Goal: Ask a question

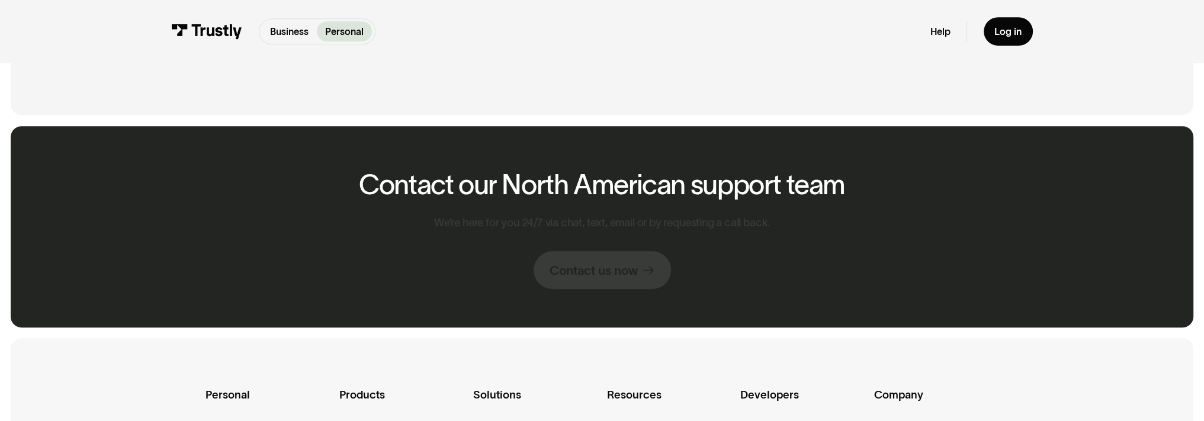
scroll to position [829, 0]
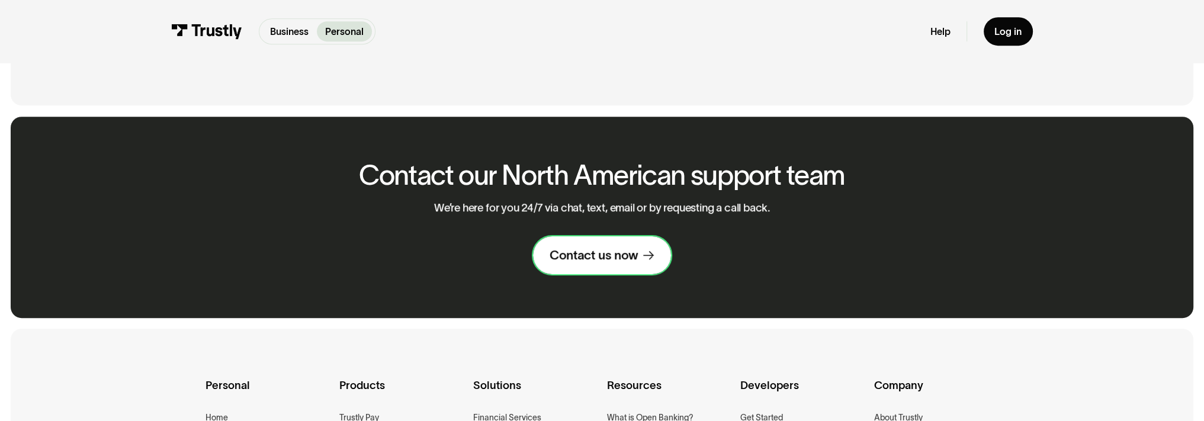
click at [594, 256] on div "Contact us now" at bounding box center [593, 255] width 88 height 16
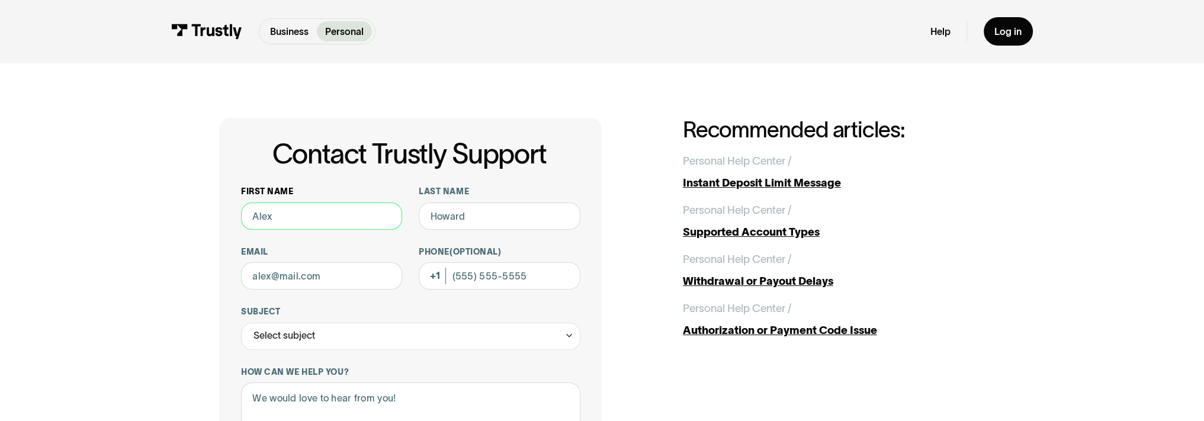
click at [273, 220] on input "First name" at bounding box center [321, 215] width 161 height 27
type input "Joe"
type input "Shamoon"
type input "jshamoon11@yahoo.com"
type input "(623) 695-4927"
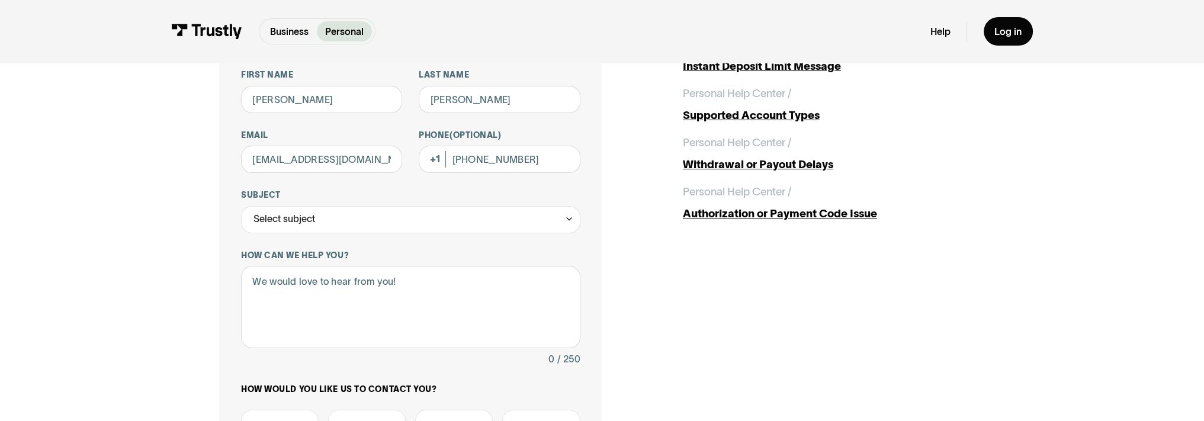
scroll to position [118, 0]
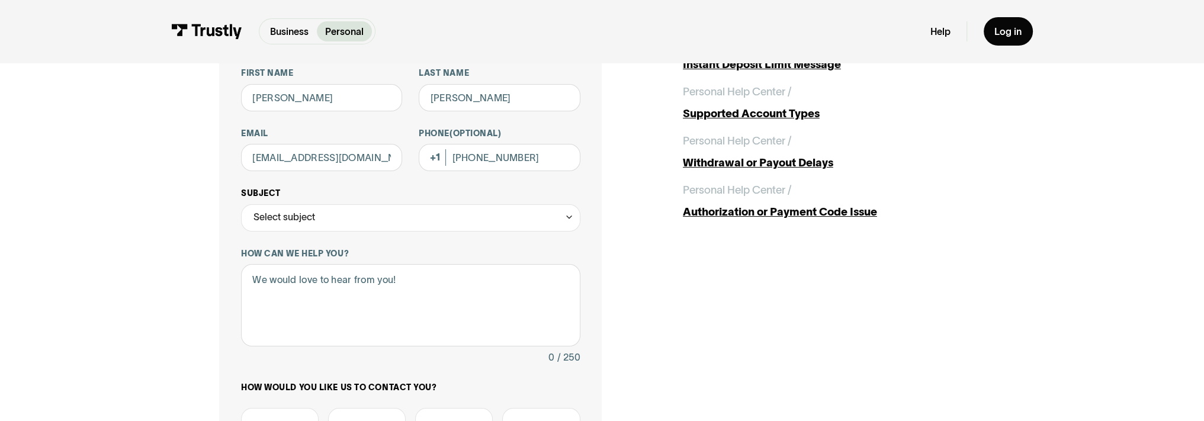
click at [361, 217] on div "Select subject" at bounding box center [410, 217] width 339 height 27
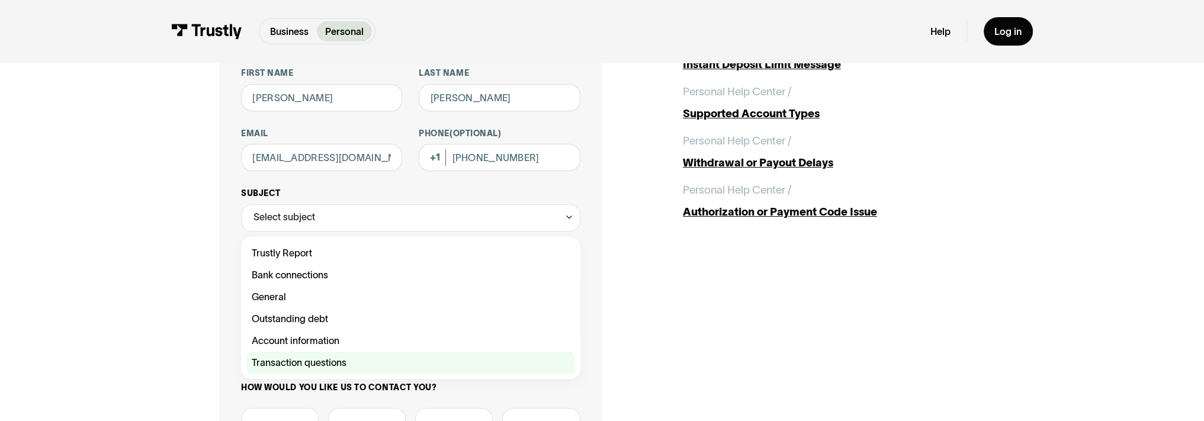
click at [327, 361] on div "Contact Trustly Support" at bounding box center [410, 363] width 328 height 22
type input "**********"
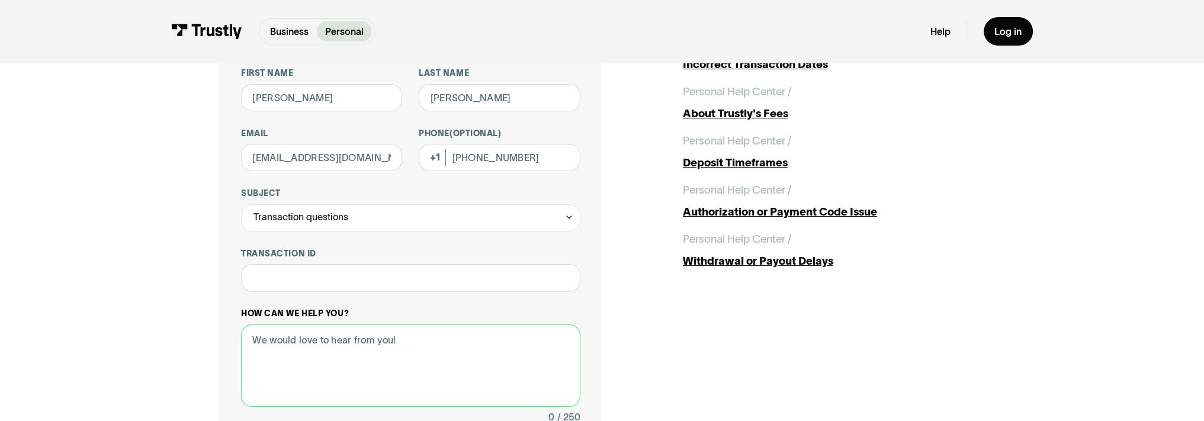
click at [304, 340] on textarea "How can we help you?" at bounding box center [410, 365] width 339 height 82
drag, startPoint x: 304, startPoint y: 340, endPoint x: 276, endPoint y: 341, distance: 27.8
click at [272, 341] on textarea "How can we help you?" at bounding box center [410, 365] width 339 height 82
paste textarea "Deposit failed There was a problem while processing your deposit. Please try ag…"
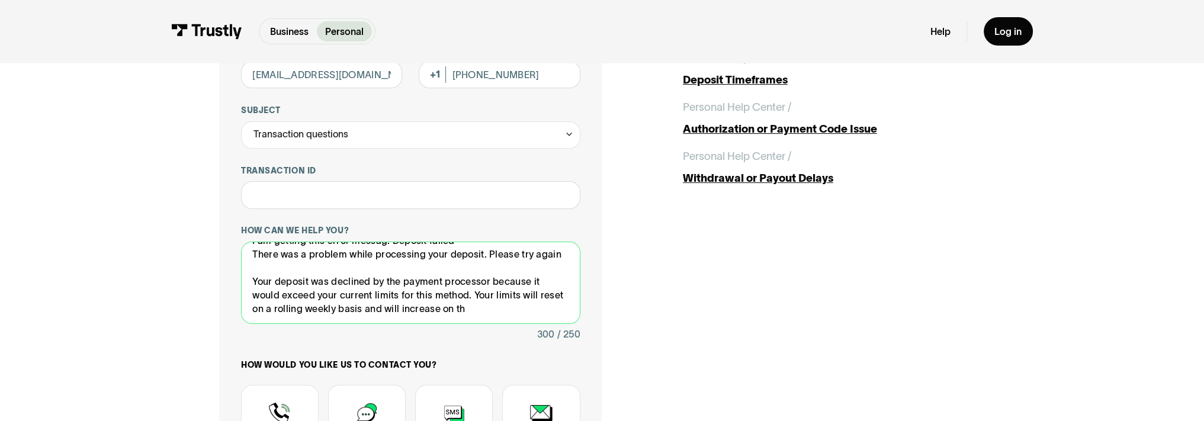
scroll to position [296, 0]
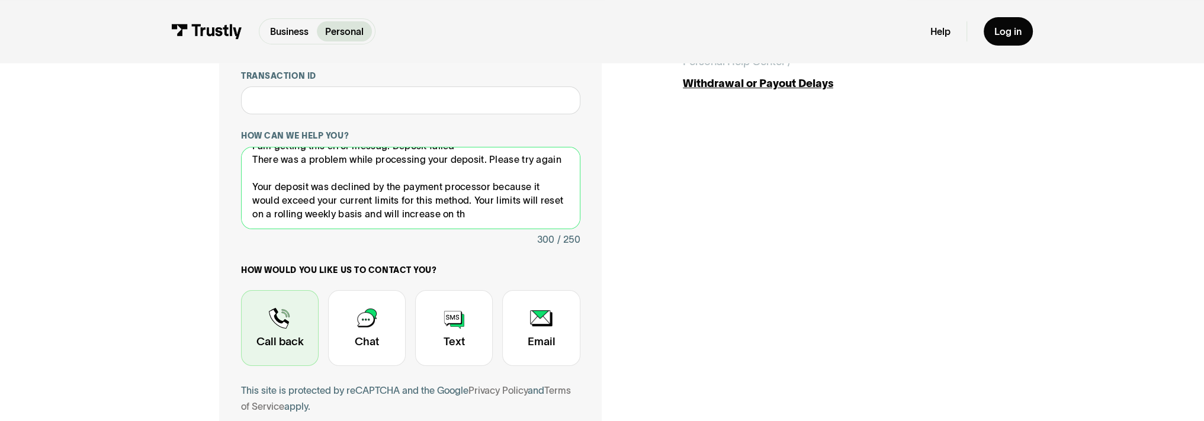
type textarea "I am getting this error messag: Deposit failed There was a problem while proces…"
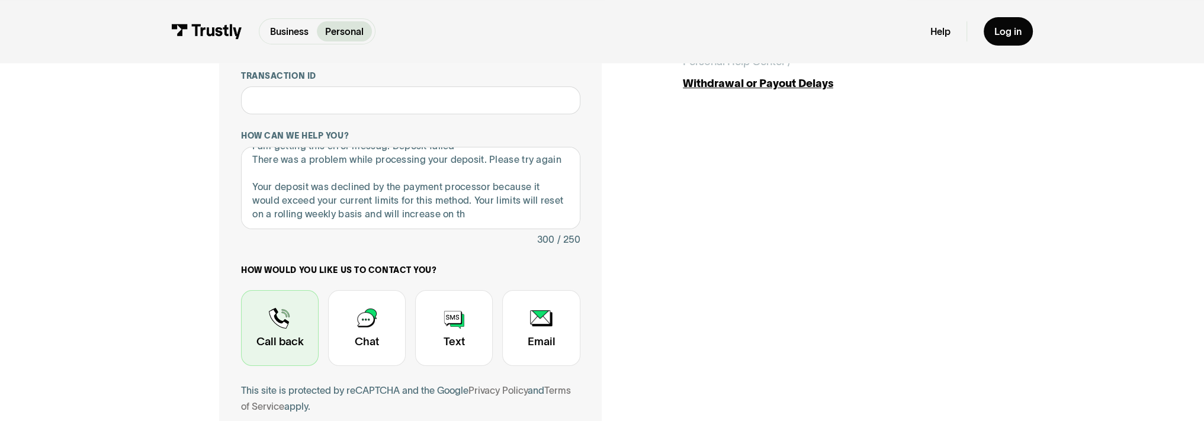
click at [281, 323] on div "Contact Trustly Support" at bounding box center [280, 328] width 78 height 76
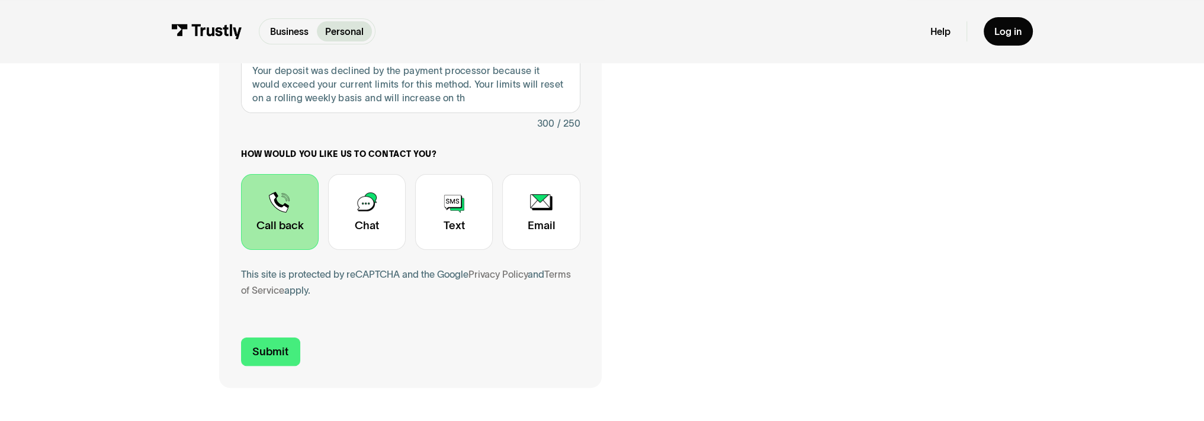
scroll to position [414, 0]
click at [268, 347] on input "Submit" at bounding box center [270, 349] width 59 height 28
type input "+16236954927"
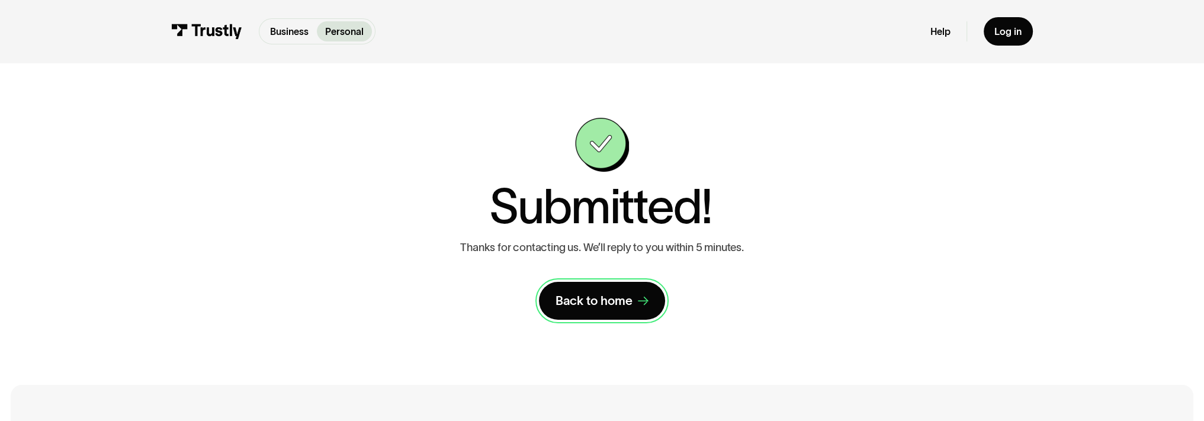
click at [611, 292] on link "Back to home" at bounding box center [602, 301] width 126 height 38
